Goal: Information Seeking & Learning: Learn about a topic

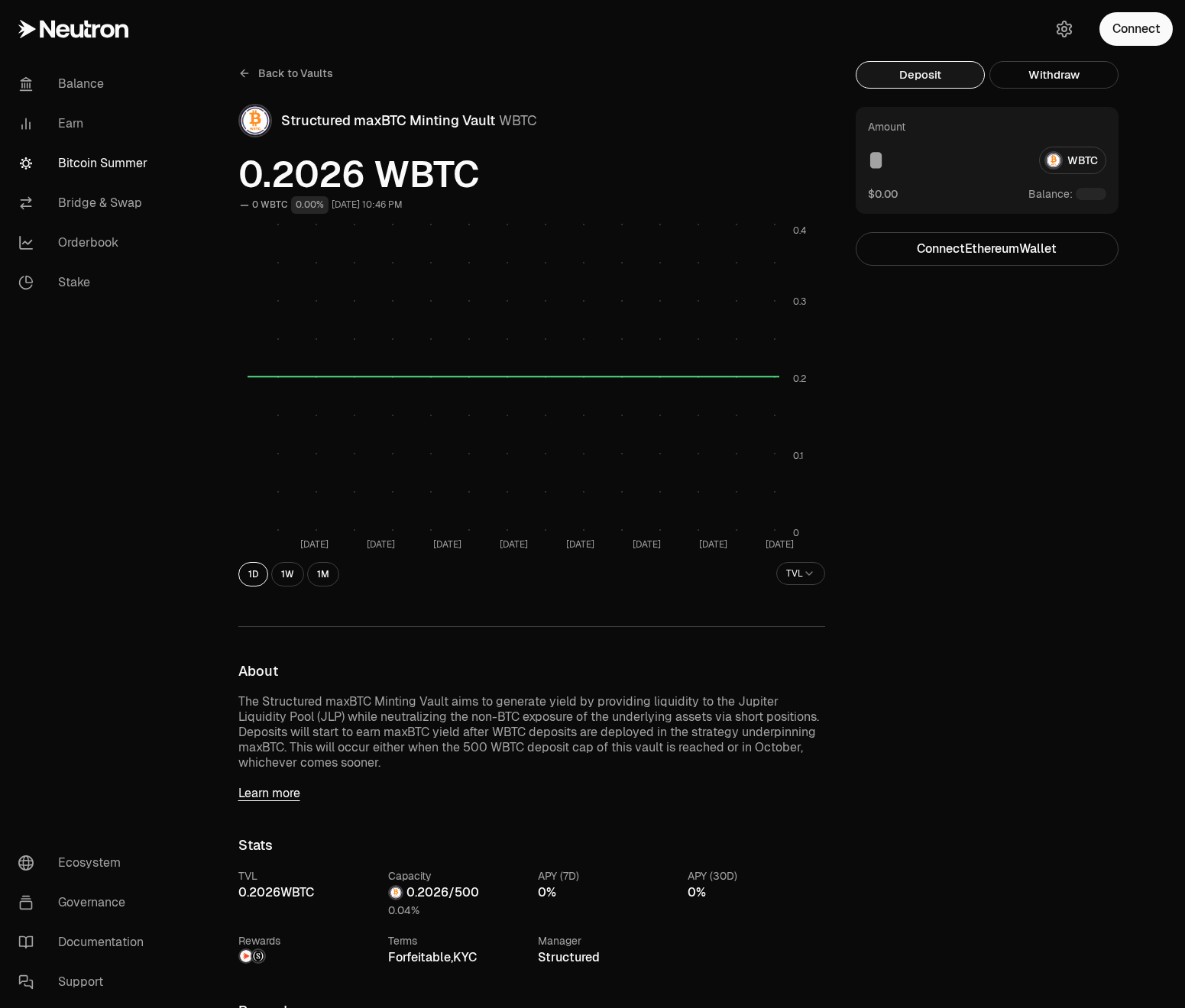
click at [273, 803] on div "Back to Vaults Structured maxBTC Minting Vault WBTC 0.2026 WBTC 0 WBTC 0.00% [D…" at bounding box center [532, 876] width 623 height 1630
click at [272, 791] on link "Learn more" at bounding box center [532, 793] width 587 height 15
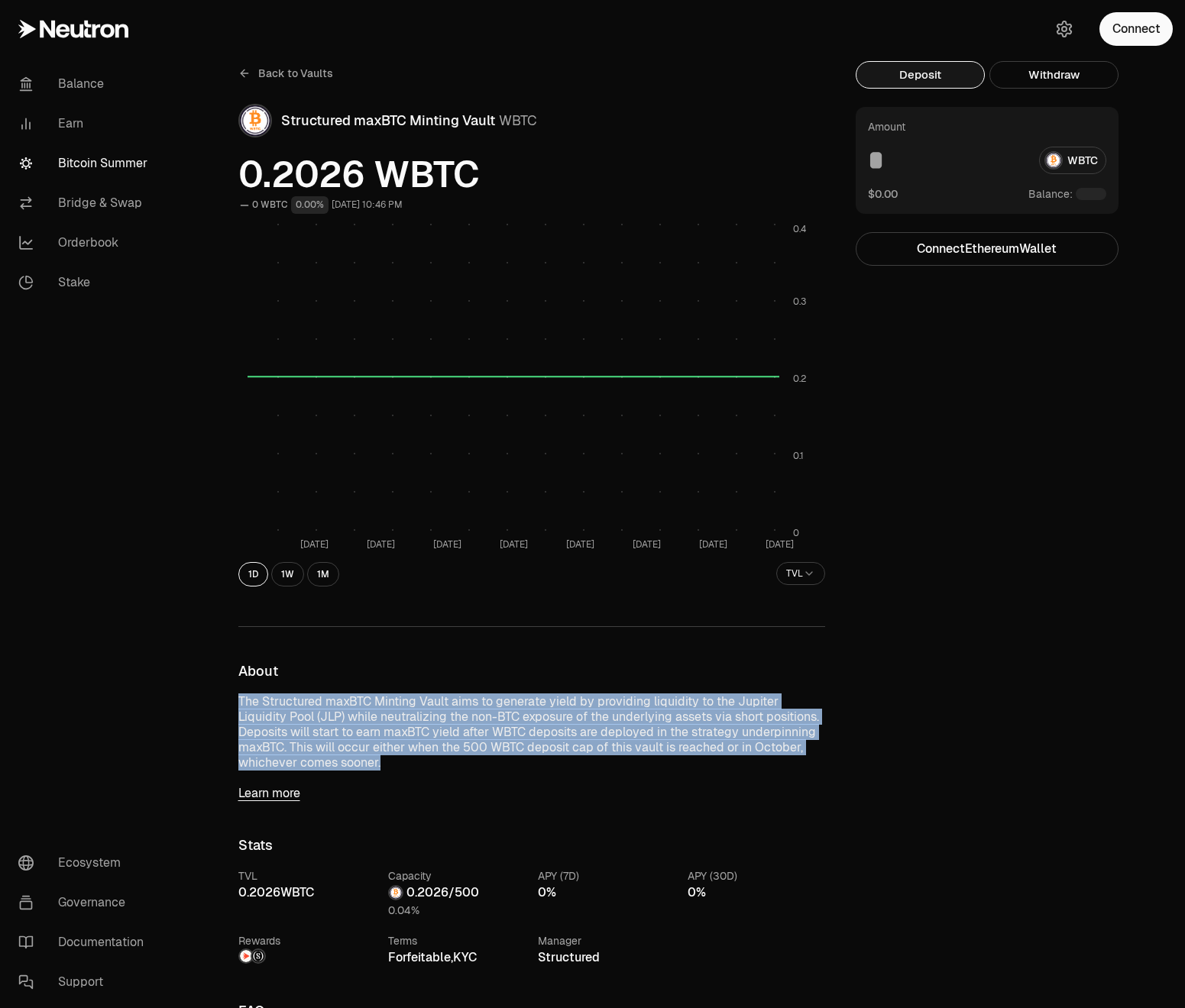
click at [444, 694] on p "The Structured maxBTC Minting Vault aims to generate yield by providing liquidi…" at bounding box center [532, 732] width 587 height 76
drag, startPoint x: 331, startPoint y: 770, endPoint x: 228, endPoint y: 707, distance: 120.7
click at [228, 707] on div "Back to Vaults Structured maxBTC Minting Vault WBTC 0.2026 WBTC 0 WBTC 0.00% Se…" at bounding box center [532, 766] width 623 height 1412
copy p "The Structured maxBTC Minting Vault aims to generate yield by providing liquidi…"
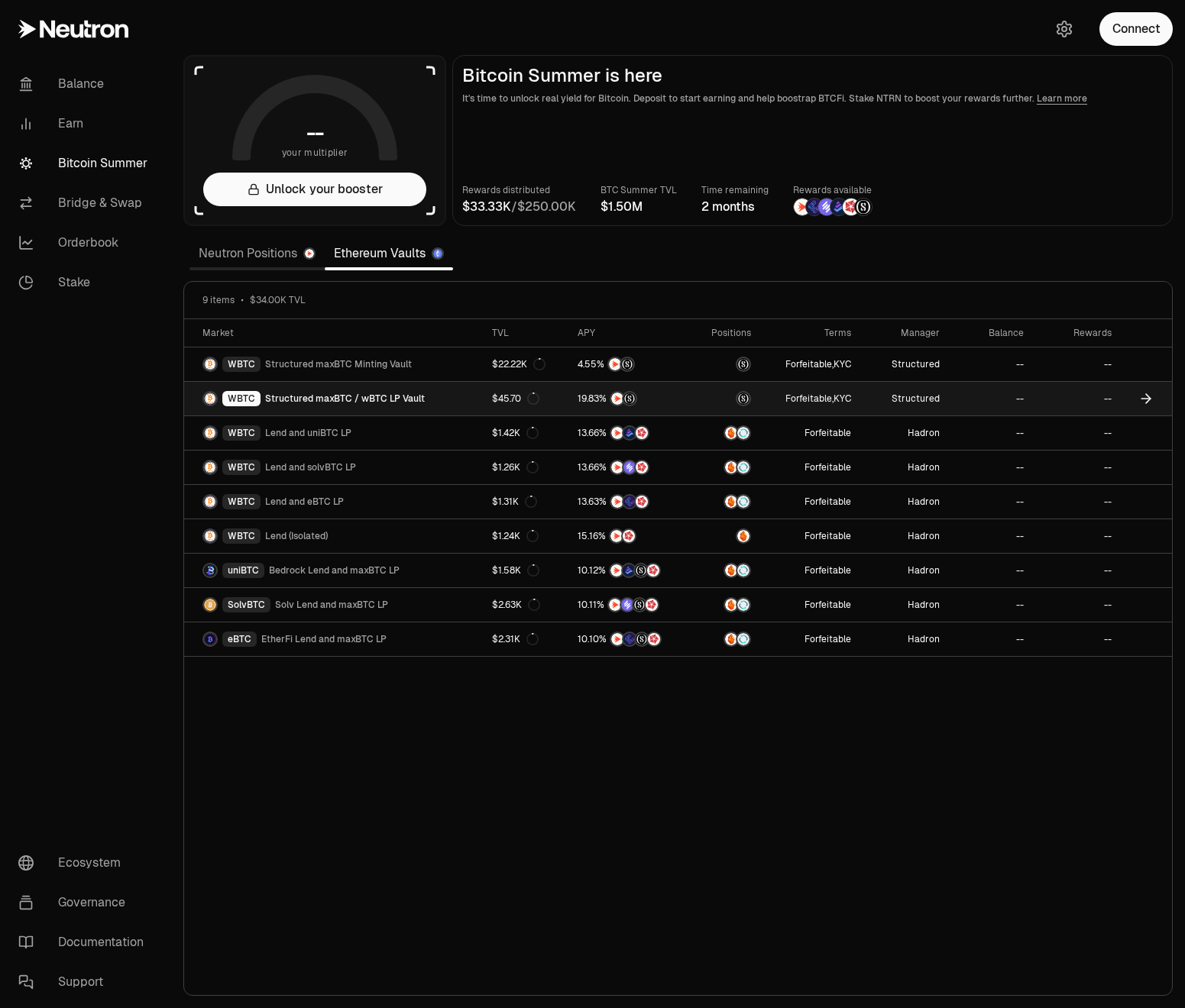
click at [397, 391] on link "WBTC Structured maxBTC / wBTC LP Vault" at bounding box center [333, 399] width 299 height 34
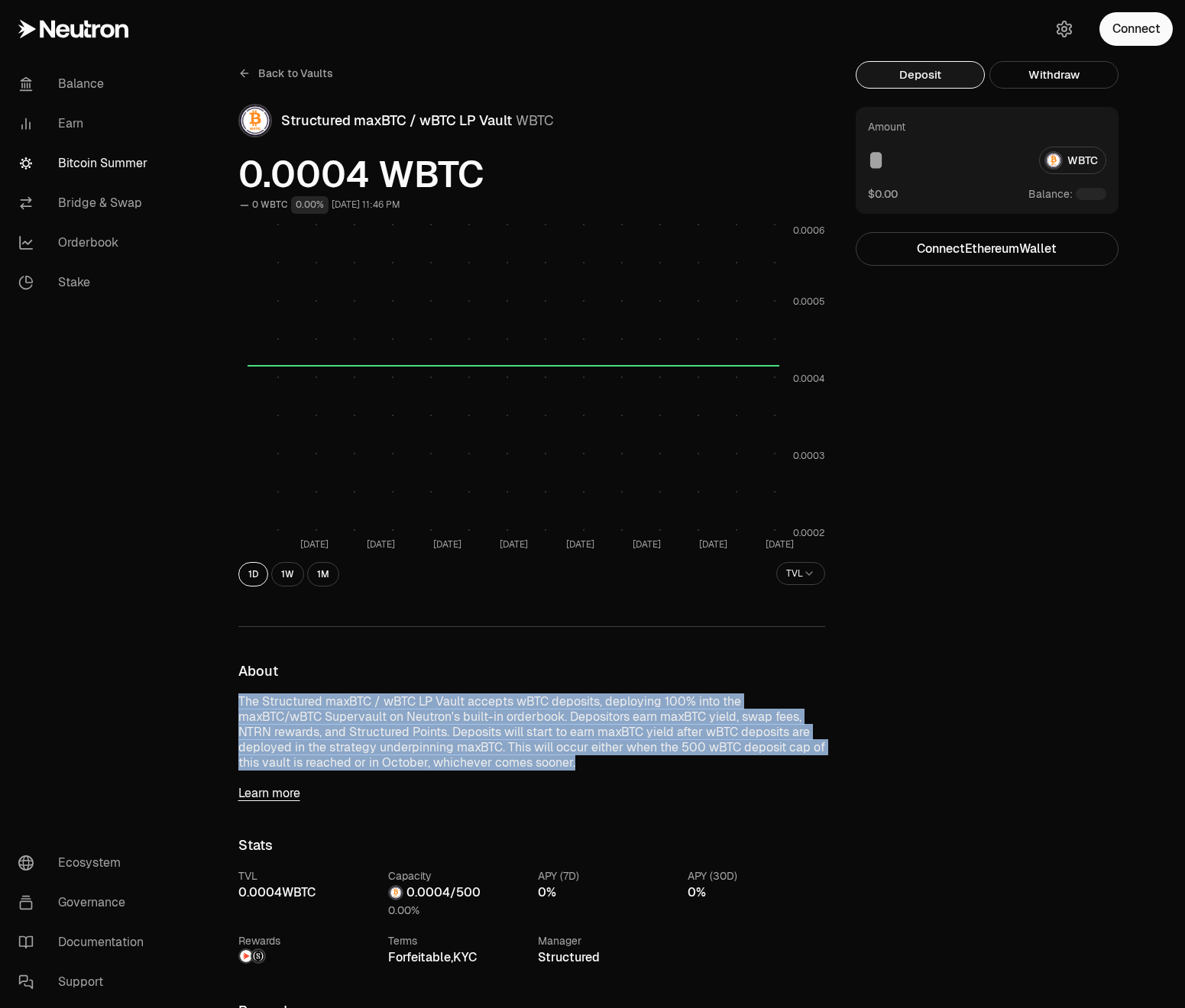
drag, startPoint x: 578, startPoint y: 761, endPoint x: 213, endPoint y: 699, distance: 370.2
click at [213, 699] on div "Back to Vaults Structured maxBTC / wBTC LP Vault WBTC 0.0004 WBTC 0 WBTC 0.00% …" at bounding box center [677, 876] width 1014 height 1752
copy p "The Structured maxBTC / wBTC LP Vault accepts wBTC deposits, deploying 100% int…"
click at [555, 790] on link "Learn more" at bounding box center [532, 793] width 587 height 15
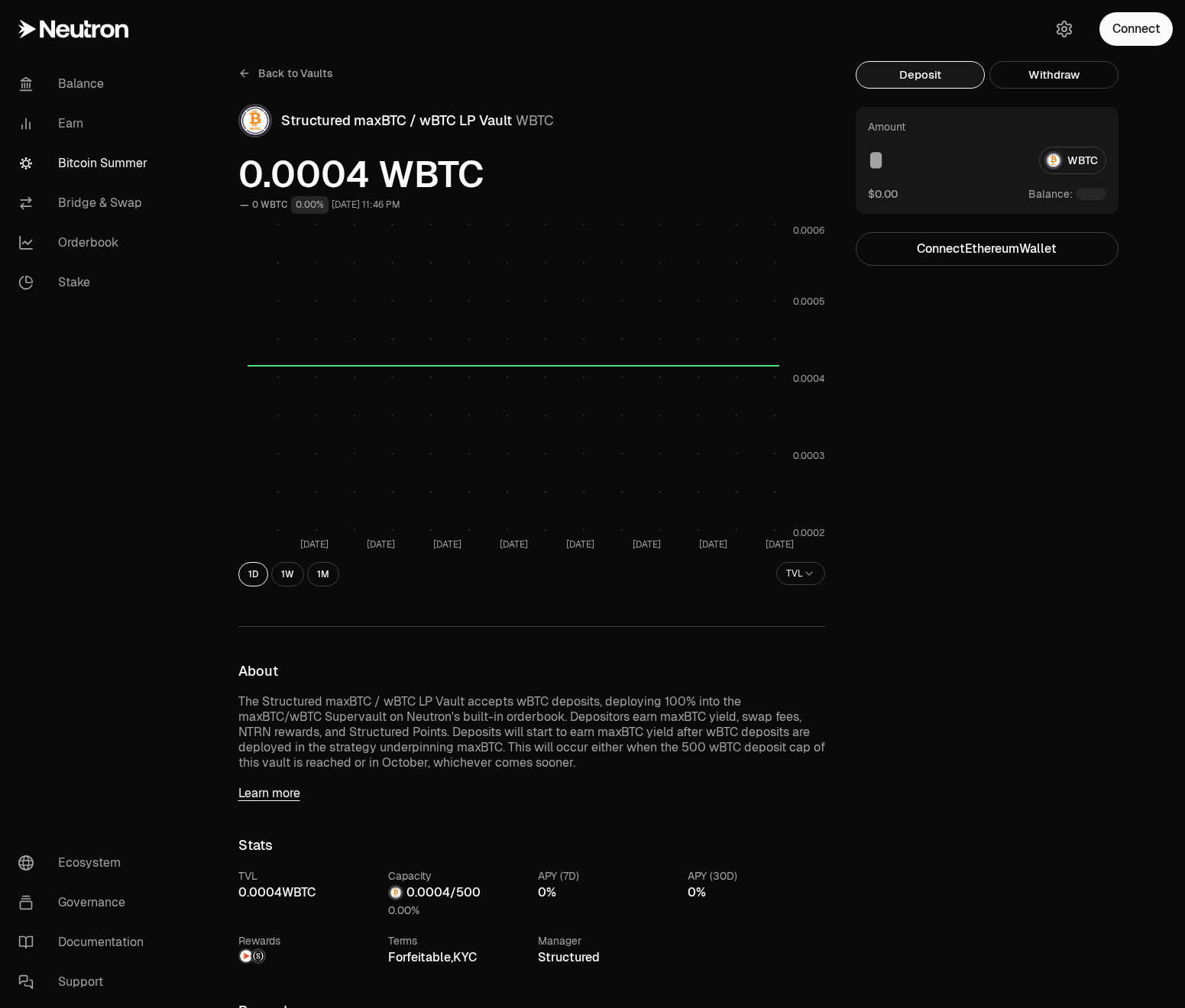
click at [606, 719] on p "The Structured maxBTC / wBTC LP Vault accepts wBTC deposits, deploying 100% int…" at bounding box center [532, 732] width 587 height 76
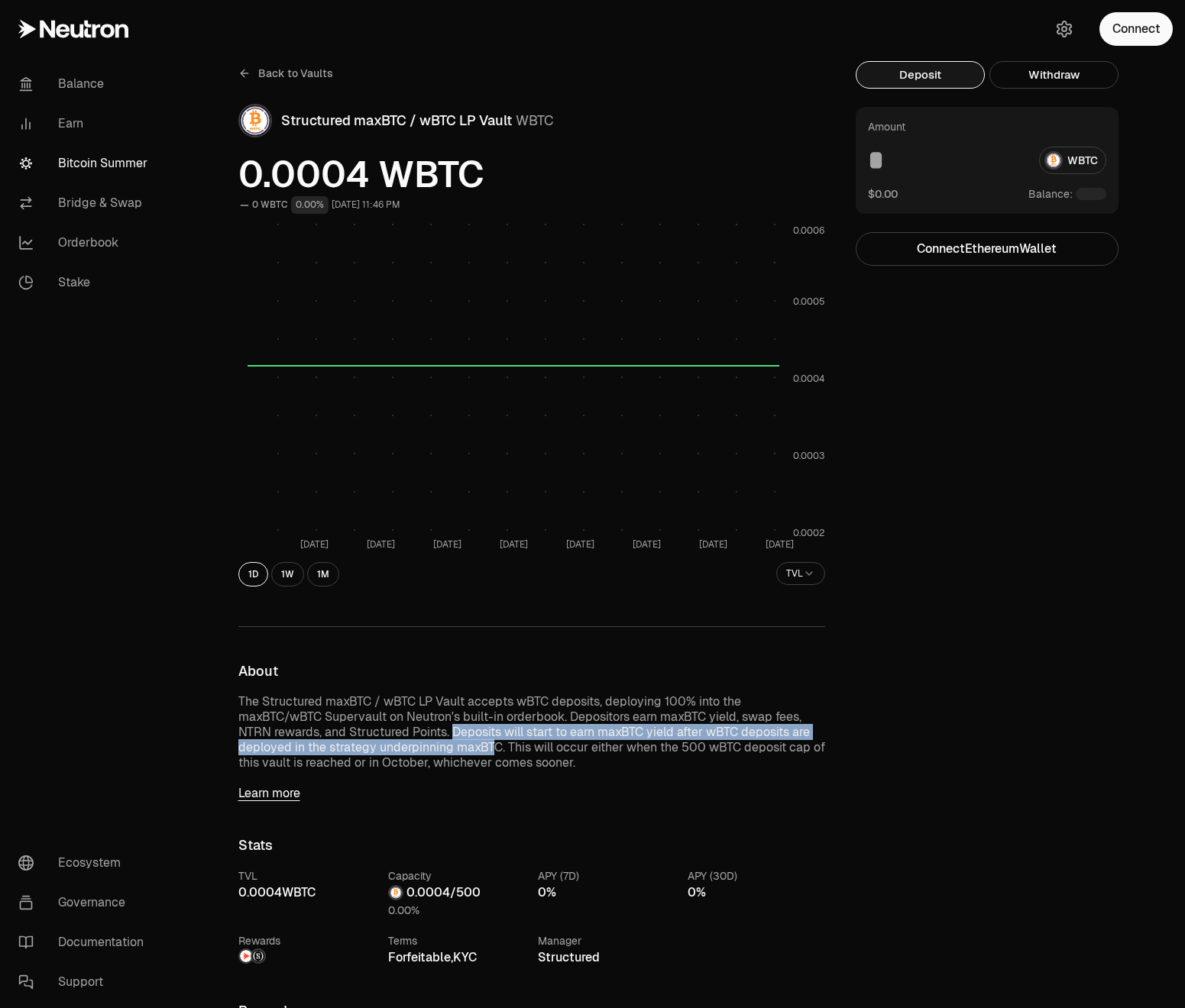
drag, startPoint x: 494, startPoint y: 745, endPoint x: 452, endPoint y: 725, distance: 46.5
click at [452, 725] on p "The Structured maxBTC / wBTC LP Vault accepts wBTC deposits, deploying 100% int…" at bounding box center [532, 732] width 587 height 76
copy p "Deposits will start to earn maxBTC yield after wBTC deposits are deployed in th…"
